Goal: Information Seeking & Learning: Learn about a topic

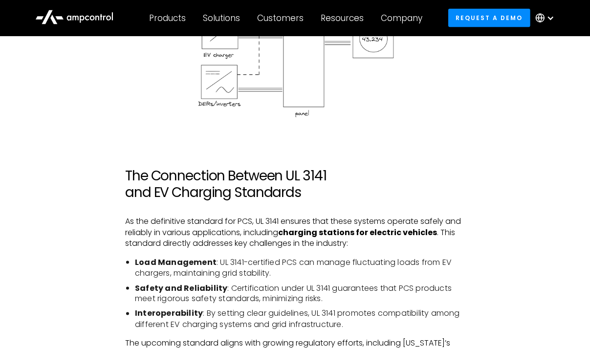
scroll to position [1209, 0]
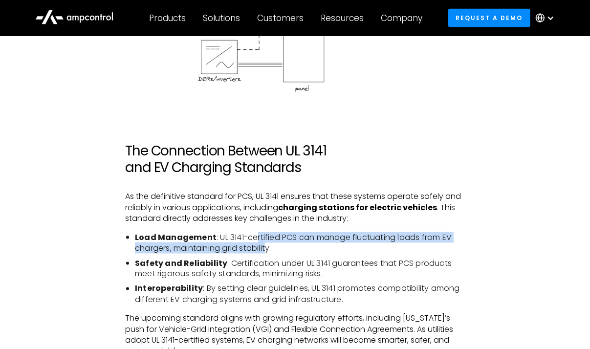
drag, startPoint x: 253, startPoint y: 237, endPoint x: 274, endPoint y: 245, distance: 23.0
click at [271, 245] on li "Load Management : UL 3141-certified PCS can manage fluctuating loads from EV ch…" at bounding box center [300, 243] width 330 height 22
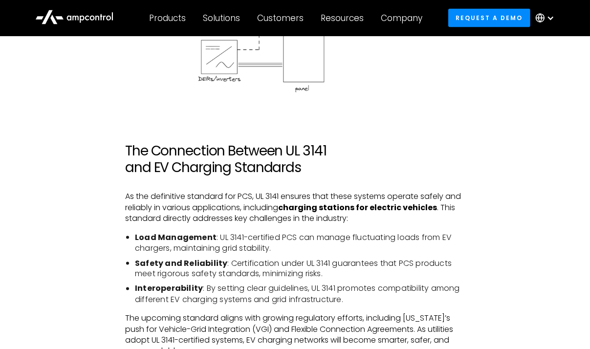
click at [274, 245] on li "Load Management : UL 3141-certified PCS can manage fluctuating loads from EV ch…" at bounding box center [300, 243] width 330 height 22
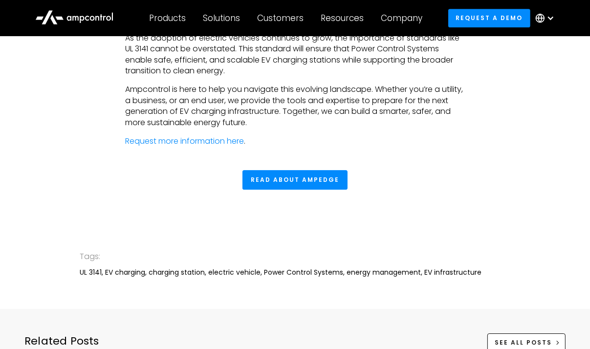
scroll to position [2405, 0]
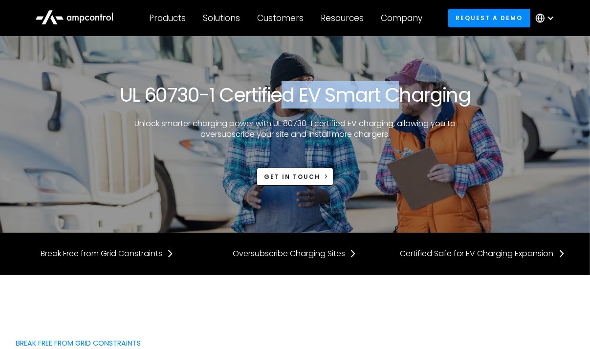
drag, startPoint x: 330, startPoint y: 92, endPoint x: 396, endPoint y: 92, distance: 65.9
click at [396, 92] on h1 "UL 60730-1 Certified EV Smart Charging" at bounding box center [295, 94] width 350 height 23
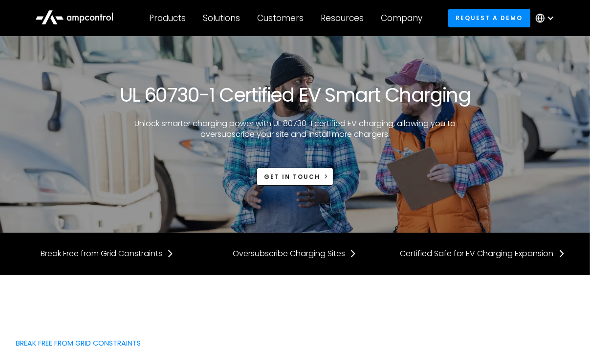
click at [420, 91] on h1 "UL 60730-1 Certified EV Smart Charging" at bounding box center [295, 94] width 350 height 23
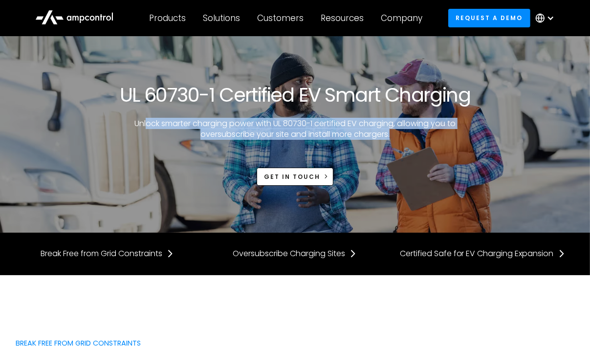
drag, startPoint x: 144, startPoint y: 123, endPoint x: 446, endPoint y: 136, distance: 302.1
click at [446, 136] on p "Unlock smarter charging power with UL 80730-1 certified EV charging, allowing y…" at bounding box center [294, 129] width 335 height 22
click at [227, 135] on p "Unlock smarter charging power with UL 80730-1 certified EV charging, allowing y…" at bounding box center [294, 129] width 335 height 22
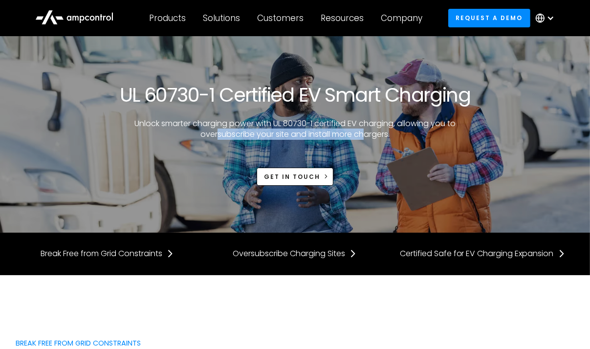
drag, startPoint x: 216, startPoint y: 135, endPoint x: 367, endPoint y: 139, distance: 150.5
click at [367, 139] on p "Unlock smarter charging power with UL 80730-1 certified EV charging, allowing y…" at bounding box center [294, 129] width 335 height 22
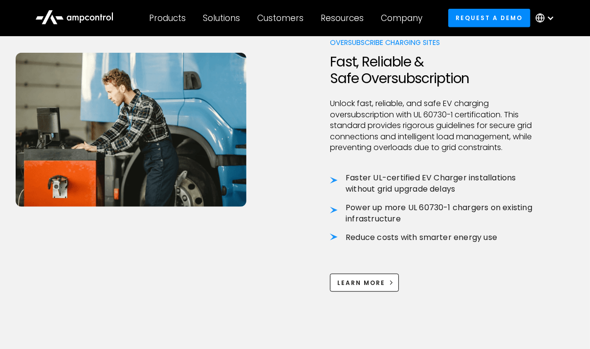
scroll to position [744, 0]
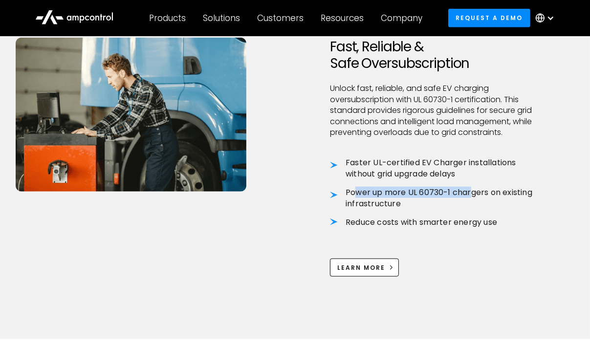
drag, startPoint x: 357, startPoint y: 179, endPoint x: 470, endPoint y: 189, distance: 113.7
click at [470, 189] on li "Power up more UL 60730-1 chargers on existing infrastructure" at bounding box center [438, 198] width 217 height 22
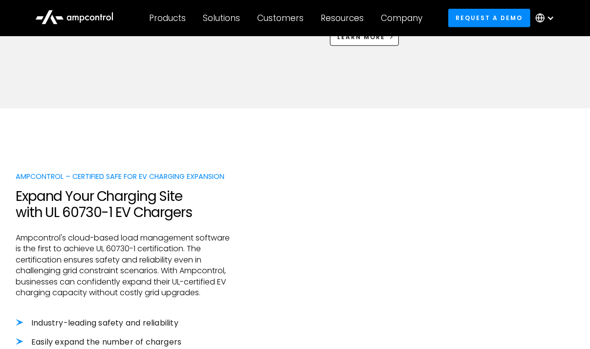
scroll to position [989, 0]
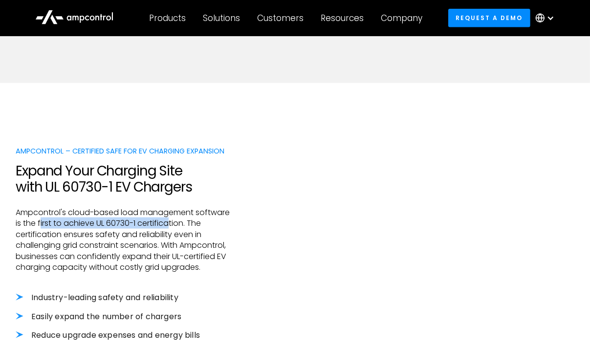
drag, startPoint x: 41, startPoint y: 222, endPoint x: 170, endPoint y: 224, distance: 129.0
click at [170, 224] on p "Ampcontrol's cloud-based load management software is the first to achieve UL 60…" at bounding box center [124, 239] width 217 height 65
click at [168, 223] on p "Ampcontrol's cloud-based load management software is the first to achieve UL 60…" at bounding box center [124, 239] width 217 height 65
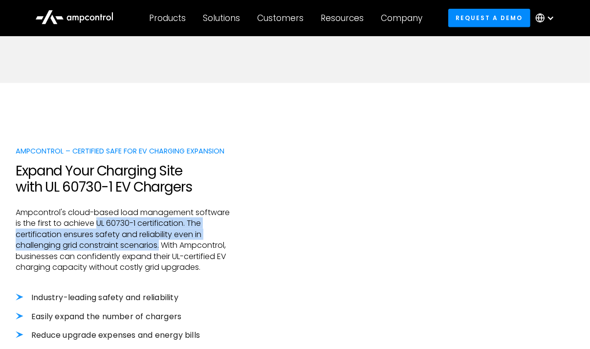
drag, startPoint x: 96, startPoint y: 222, endPoint x: 162, endPoint y: 242, distance: 68.6
click at [162, 242] on p "Ampcontrol's cloud-based load management software is the first to achieve UL 60…" at bounding box center [124, 239] width 217 height 65
copy p "UL 60730-1 certification. The certification ensures safety and reliability even…"
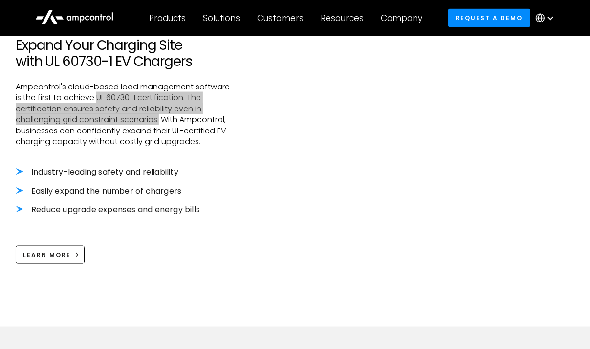
scroll to position [1123, 0]
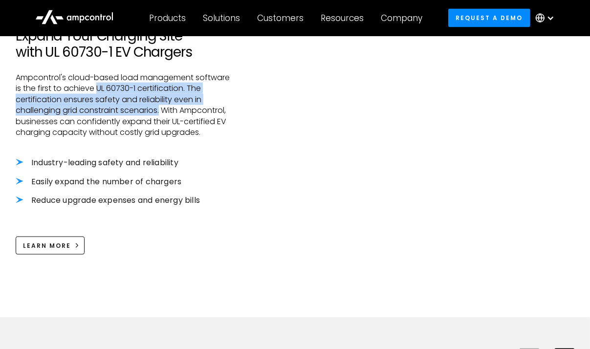
drag, startPoint x: 48, startPoint y: 247, endPoint x: 201, endPoint y: 250, distance: 152.9
click at [48, 247] on div "Learn More" at bounding box center [47, 245] width 48 height 9
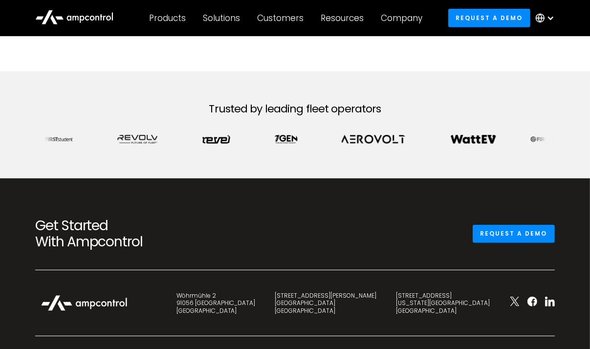
scroll to position [415, 0]
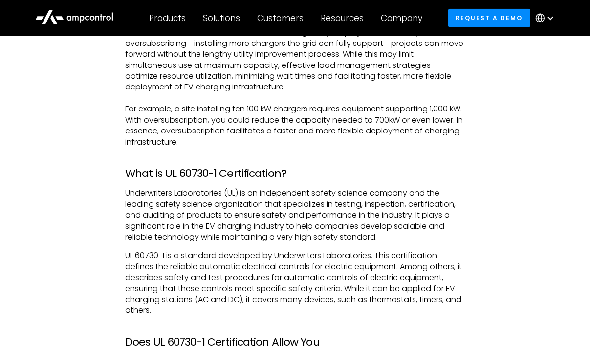
scroll to position [744, 0]
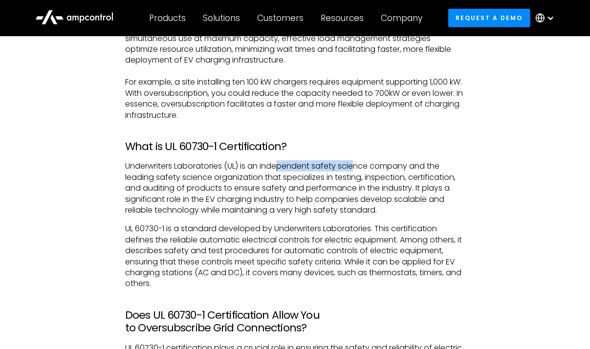
drag, startPoint x: 282, startPoint y: 166, endPoint x: 355, endPoint y: 166, distance: 72.3
click at [355, 166] on p "Underwriters Laboratories (UL) is an independent safety science company and the…" at bounding box center [294, 188] width 339 height 55
drag, startPoint x: 240, startPoint y: 226, endPoint x: 392, endPoint y: 279, distance: 160.8
click at [392, 279] on p "UL 60730-1 is a standard developed by Underwriters Laboratories. This certifica…" at bounding box center [294, 255] width 339 height 65
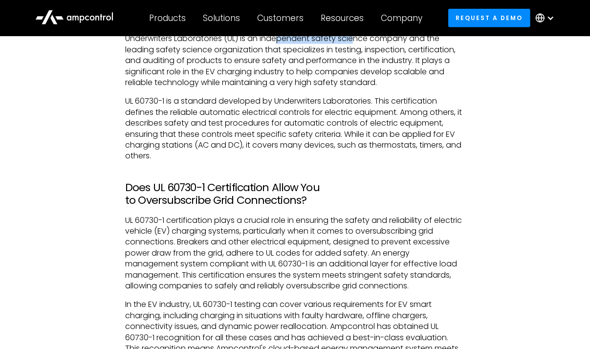
scroll to position [891, 0]
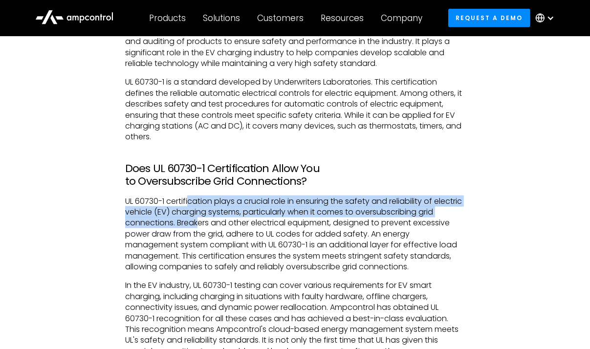
drag, startPoint x: 190, startPoint y: 202, endPoint x: 216, endPoint y: 221, distance: 32.5
click at [216, 221] on p "UL 60730-1 certification plays a crucial role in ensuring the safety and reliab…" at bounding box center [294, 234] width 339 height 77
drag, startPoint x: 216, startPoint y: 221, endPoint x: 226, endPoint y: 223, distance: 9.9
click at [217, 221] on p "UL 60730-1 certification plays a crucial role in ensuring the safety and reliab…" at bounding box center [294, 234] width 339 height 77
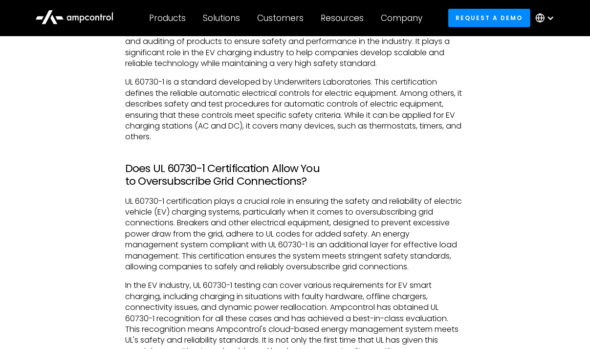
click at [221, 224] on p "UL 60730-1 certification plays a crucial role in ensuring the safety and reliab…" at bounding box center [294, 234] width 339 height 77
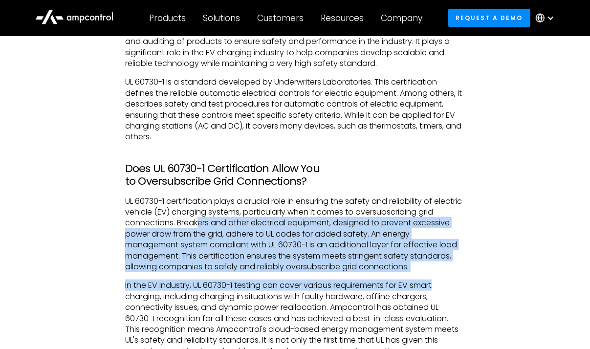
drag, startPoint x: 227, startPoint y: 216, endPoint x: 465, endPoint y: 274, distance: 245.1
click at [465, 274] on div "What is Oversubscription? In the context of EV chargers, oversubscription can b…" at bounding box center [294, 264] width 359 height 1162
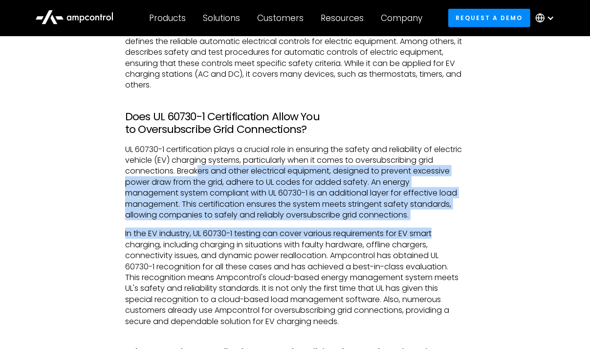
scroll to position [977, 0]
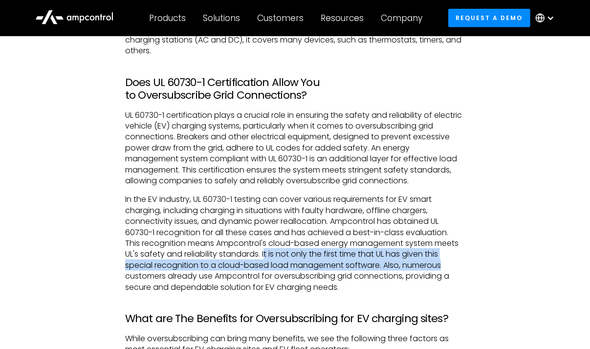
drag, startPoint x: 266, startPoint y: 253, endPoint x: 452, endPoint y: 262, distance: 186.3
click at [452, 262] on p "In the EV industry, UL 60730-1 testing can cover various requirements for EV sm…" at bounding box center [294, 243] width 339 height 99
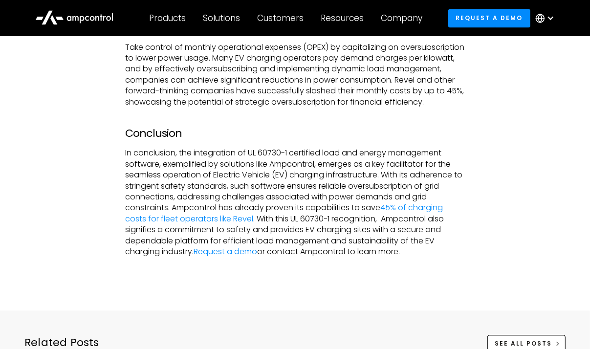
scroll to position [1502, 0]
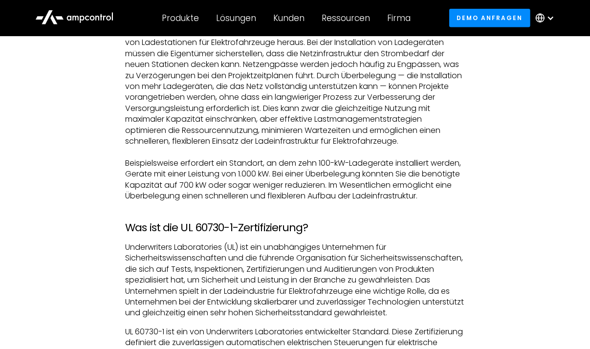
scroll to position [1111, 0]
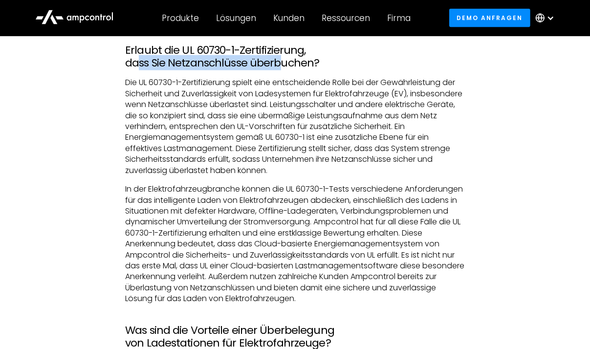
drag, startPoint x: 136, startPoint y: 97, endPoint x: 281, endPoint y: 95, distance: 145.1
click at [281, 70] on h3 "Erlaubt die UL 60730-1-Zertifizierung, dass Sie Netzanschlüsse überbuchen?" at bounding box center [294, 57] width 339 height 26
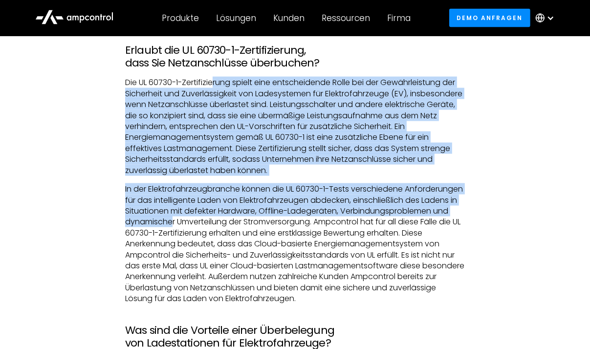
drag, startPoint x: 213, startPoint y: 115, endPoint x: 286, endPoint y: 256, distance: 158.6
click at [286, 256] on div "Was ist Überbuchung? Im Zusammenhang mit Ladegeräten für Elektrofahrzeuge kann …" at bounding box center [294, 167] width 339 height 1363
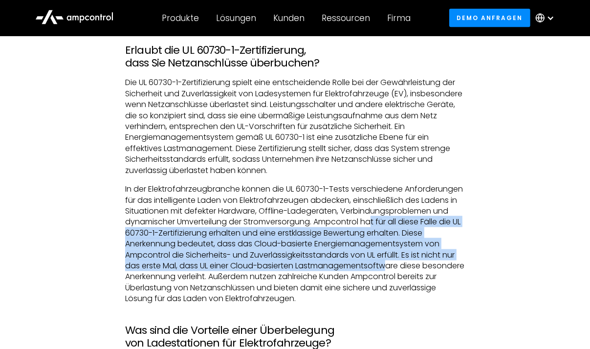
drag, startPoint x: 182, startPoint y: 270, endPoint x: 282, endPoint y: 309, distance: 108.1
click at [282, 304] on p "In der Elektrofahrzeugbranche können die UL 60730-1-Tests verschiedene Anforder…" at bounding box center [294, 244] width 339 height 120
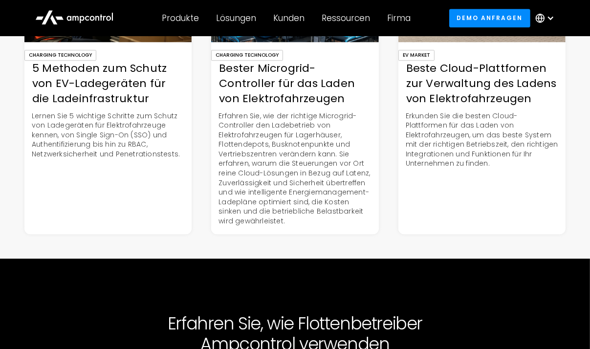
scroll to position [2125, 0]
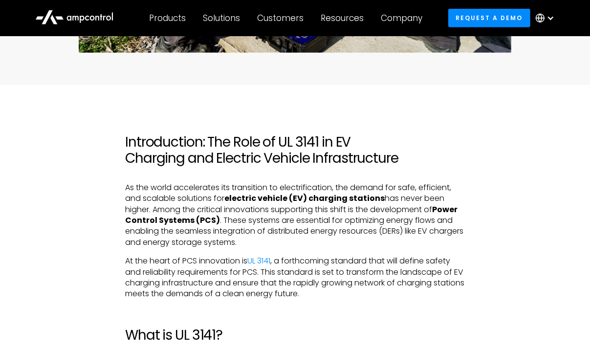
scroll to position [402, 0]
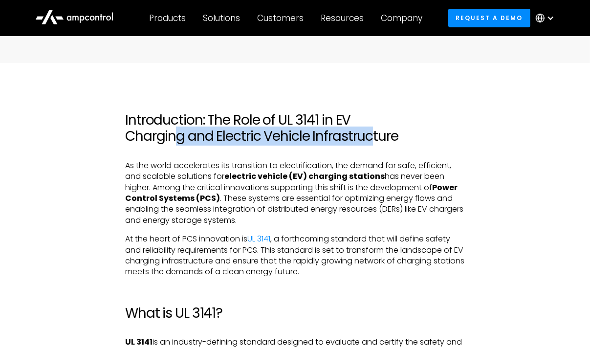
drag, startPoint x: 242, startPoint y: 143, endPoint x: 370, endPoint y: 144, distance: 128.0
click at [370, 144] on h2 "Introduction: The Role of UL 3141 in EV Charging and Electric Vehicle Infrastru…" at bounding box center [294, 128] width 339 height 33
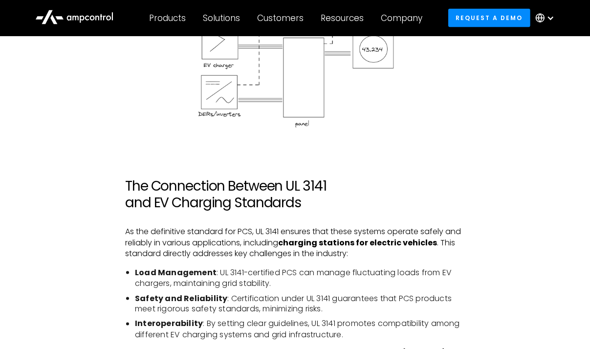
scroll to position [1184, 0]
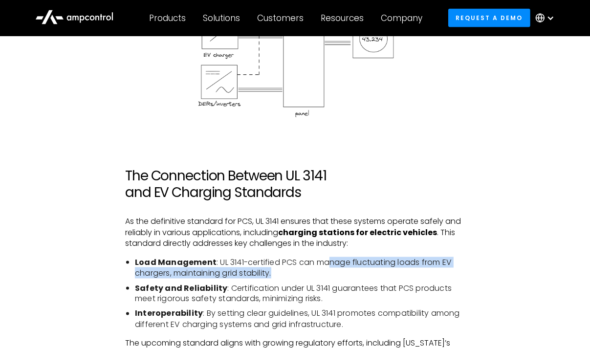
drag, startPoint x: 328, startPoint y: 262, endPoint x: 328, endPoint y: 269, distance: 7.3
click at [328, 269] on li "Load Management : UL 3141-certified PCS can manage fluctuating loads from EV ch…" at bounding box center [300, 268] width 330 height 22
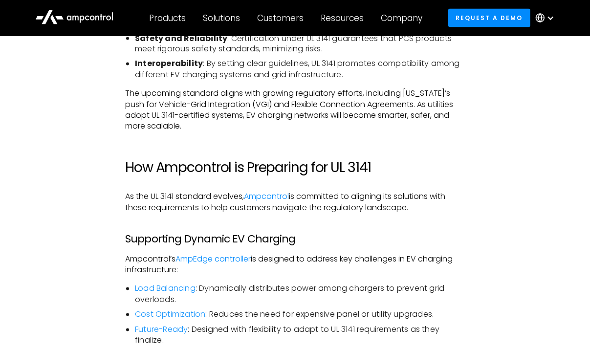
scroll to position [1441, 0]
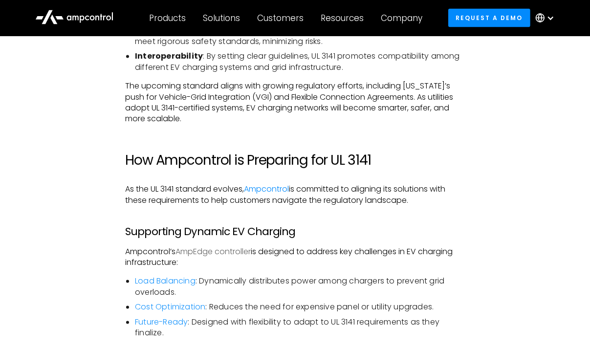
click at [211, 253] on link "AmpEdge controller" at bounding box center [212, 251] width 75 height 11
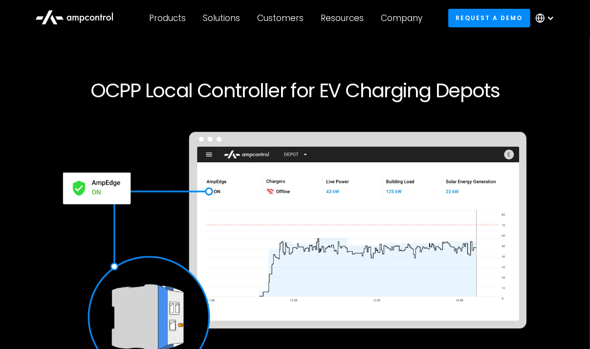
scroll to position [37, 0]
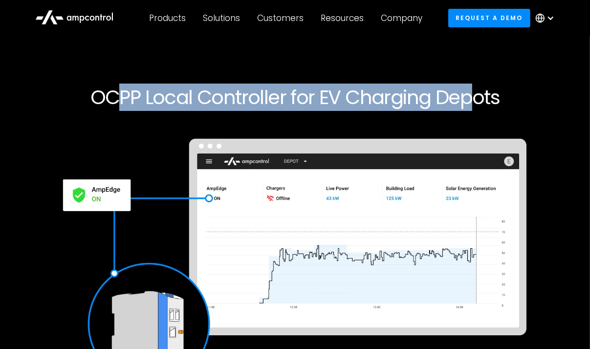
drag, startPoint x: 131, startPoint y: 97, endPoint x: 473, endPoint y: 104, distance: 341.5
click at [473, 104] on h1 "OCPP Local Controller for EV Charging Depots" at bounding box center [295, 96] width 558 height 23
click at [310, 59] on div "OCPP Local Controller for EV Charging Depots Request a demo" at bounding box center [295, 255] width 558 height 403
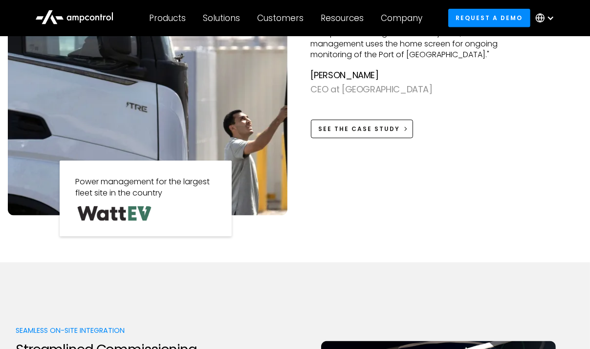
scroll to position [952, 0]
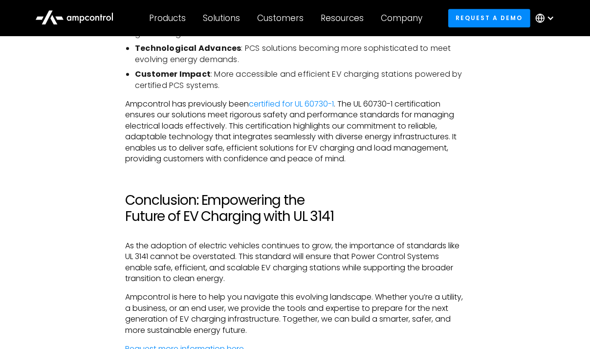
scroll to position [2173, 0]
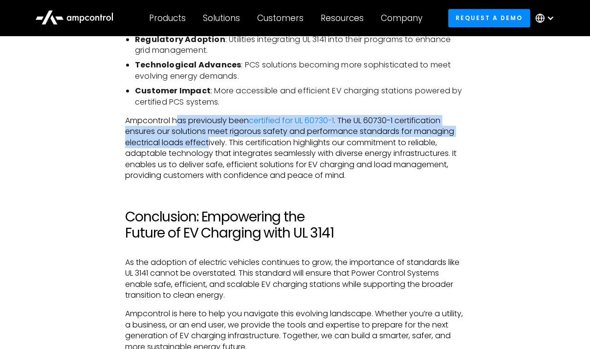
drag, startPoint x: 179, startPoint y: 120, endPoint x: 209, endPoint y: 142, distance: 36.9
click at [209, 142] on p "Ampcontrol has previously been certified for UL 60730-1 . The UL 60730-1 certif…" at bounding box center [294, 147] width 339 height 65
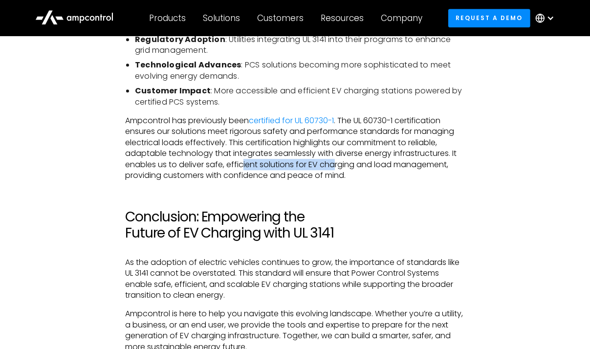
drag, startPoint x: 246, startPoint y: 165, endPoint x: 334, endPoint y: 162, distance: 87.9
click at [334, 162] on p "Ampcontrol has previously been certified for UL 60730-1 . The UL 60730-1 certif…" at bounding box center [294, 147] width 339 height 65
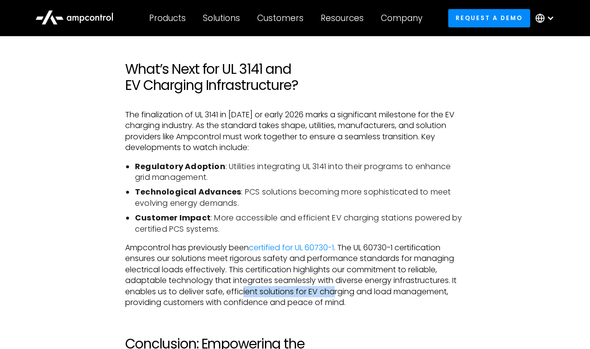
scroll to position [2051, 0]
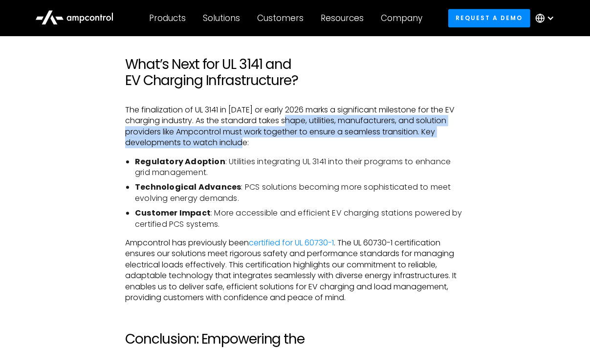
drag, startPoint x: 295, startPoint y: 118, endPoint x: 297, endPoint y: 140, distance: 22.0
click at [298, 140] on p "The finalization of UL 3141 in [DATE] or early 2026 marks a significant milesto…" at bounding box center [294, 127] width 339 height 44
click at [297, 140] on p "The finalization of UL 3141 in [DATE] or early 2026 marks a significant milesto…" at bounding box center [294, 127] width 339 height 44
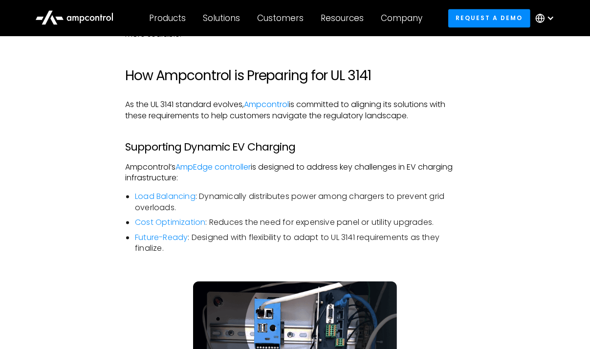
scroll to position [1258, 0]
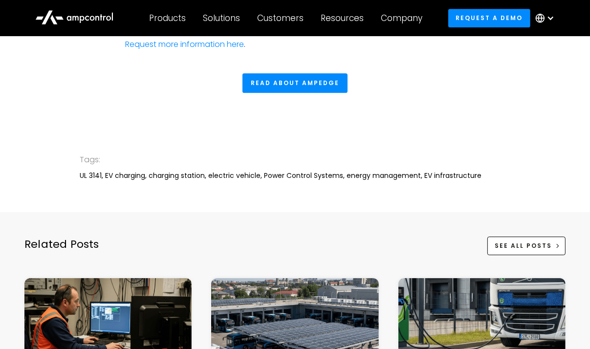
scroll to position [2649, 0]
